Goal: Task Accomplishment & Management: Use online tool/utility

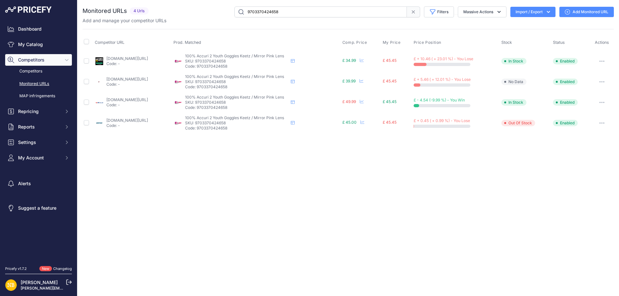
drag, startPoint x: 283, startPoint y: 6, endPoint x: 67, endPoint y: 9, distance: 215.6
click at [69, 8] on div "Dashboard My Catalog Competitors Competitors Monitored URLs MAP infringements R…" at bounding box center [309, 148] width 619 height 296
paste input "38708156754"
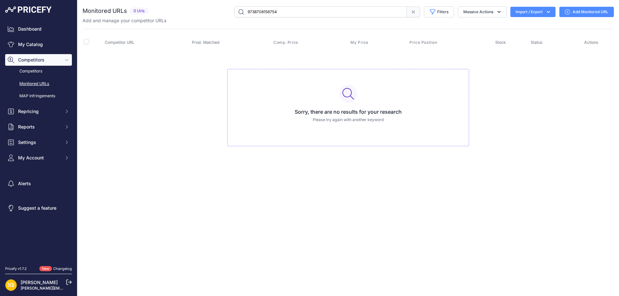
drag, startPoint x: 300, startPoint y: 12, endPoint x: 180, endPoint y: 12, distance: 120.5
click at [180, 12] on div "9738708156754 Filters Saved Filters Set None Competitors Products Out Of Stock …" at bounding box center [382, 11] width 463 height 11
paste input "989860360530"
drag, startPoint x: 289, startPoint y: 11, endPoint x: 248, endPoint y: 11, distance: 40.9
click at [248, 11] on input "9989860360530" at bounding box center [320, 11] width 172 height 11
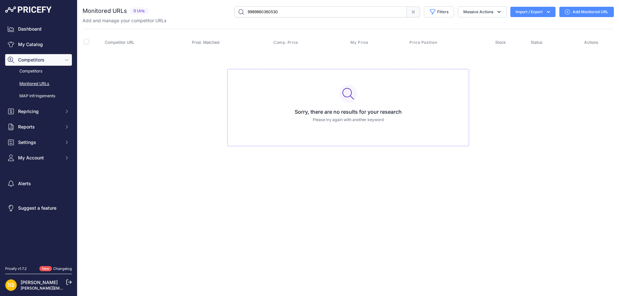
paste input "59055737685"
drag, startPoint x: 227, startPoint y: 12, endPoint x: 139, endPoint y: 12, distance: 88.3
click at [139, 12] on div "Monitored URLs 0 Urls" at bounding box center [348, 11] width 531 height 11
paste input "text"
drag, startPoint x: 285, startPoint y: 14, endPoint x: 0, endPoint y: 14, distance: 285.2
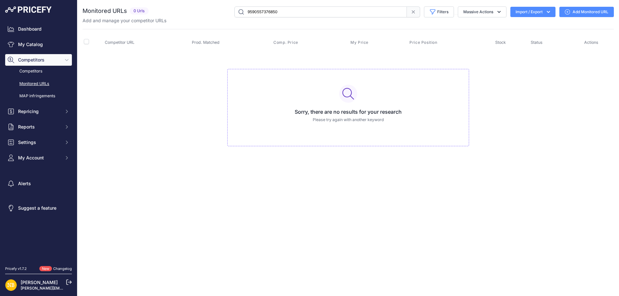
click at [0, 14] on div "Dashboard My Catalog Competitors Competitors Monitored URLs MAP infringements R…" at bounding box center [309, 148] width 619 height 296
paste input "6950866"
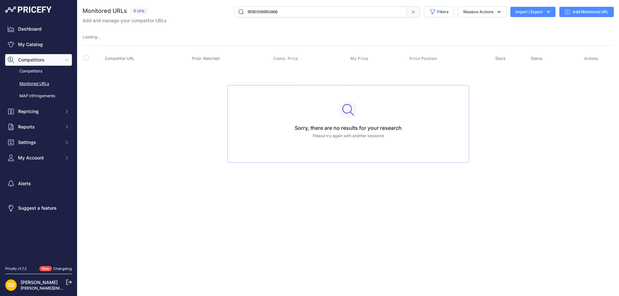
click at [59, 18] on div "Dashboard My Catalog Competitors Competitors Monitored URLs MAP infringements R…" at bounding box center [309, 148] width 619 height 296
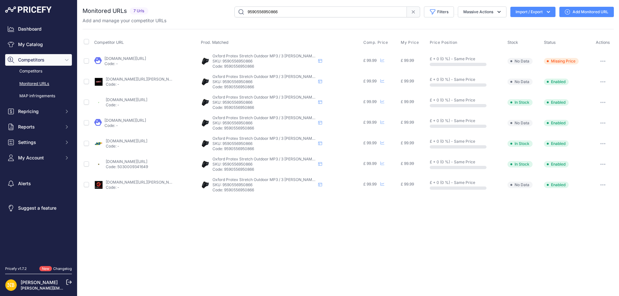
paste input "6137454"
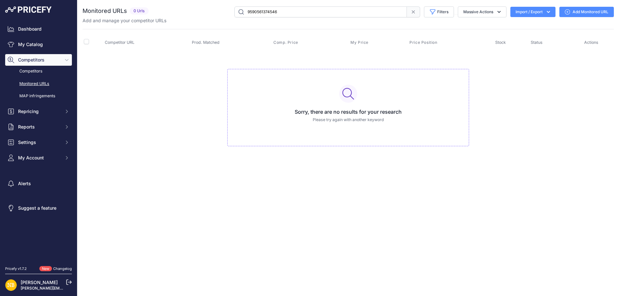
drag, startPoint x: 287, startPoint y: 13, endPoint x: 107, endPoint y: 11, distance: 180.2
click at [107, 11] on div "Monitored URLs 0 Urls" at bounding box center [348, 11] width 531 height 11
paste input "21070"
click at [131, 5] on div "You are not connected to the internet. Monitored URLs" at bounding box center [348, 83] width 531 height 166
paste input "5727854"
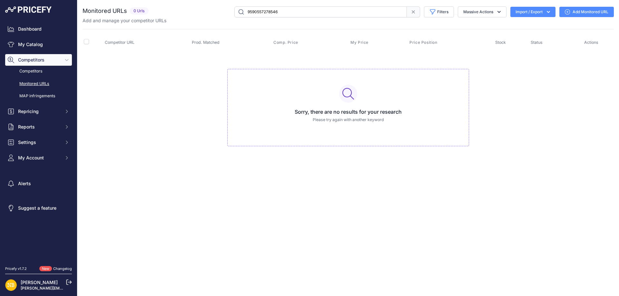
drag, startPoint x: 299, startPoint y: 10, endPoint x: 123, endPoint y: 10, distance: 176.6
click at [123, 10] on div "Monitored URLs 0 Urls" at bounding box center [348, 11] width 531 height 11
paste input "016402"
drag, startPoint x: 123, startPoint y: 11, endPoint x: 104, endPoint y: 10, distance: 19.0
click at [104, 11] on div "Monitored URLs 0 Urls" at bounding box center [348, 11] width 531 height 11
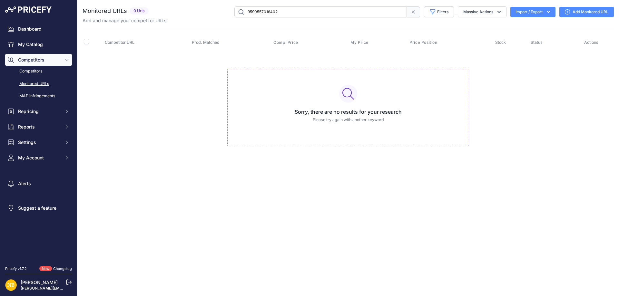
paste input "114706"
type input "9590557114706"
